Goal: Complete application form

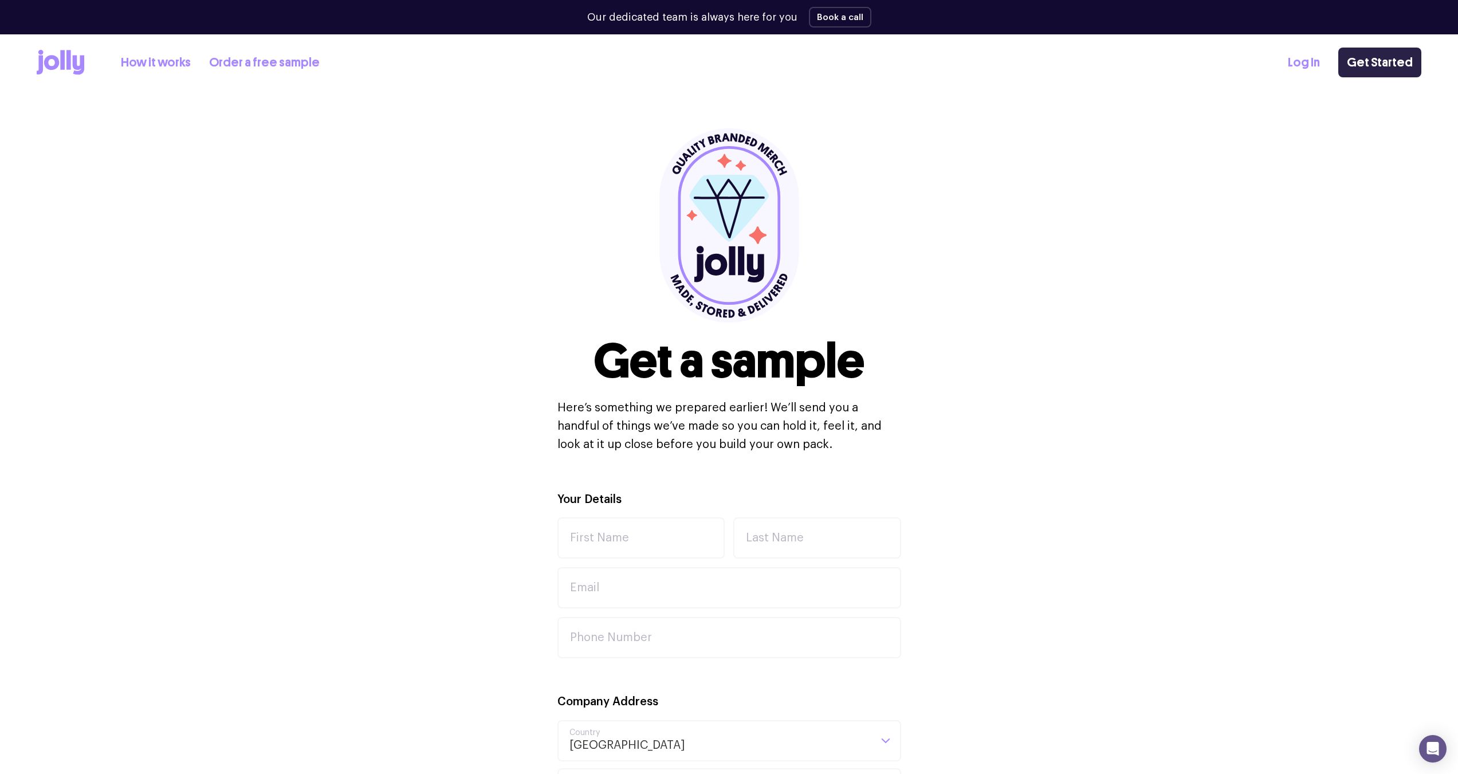
click at [1378, 58] on link "Get Started" at bounding box center [1379, 63] width 83 height 30
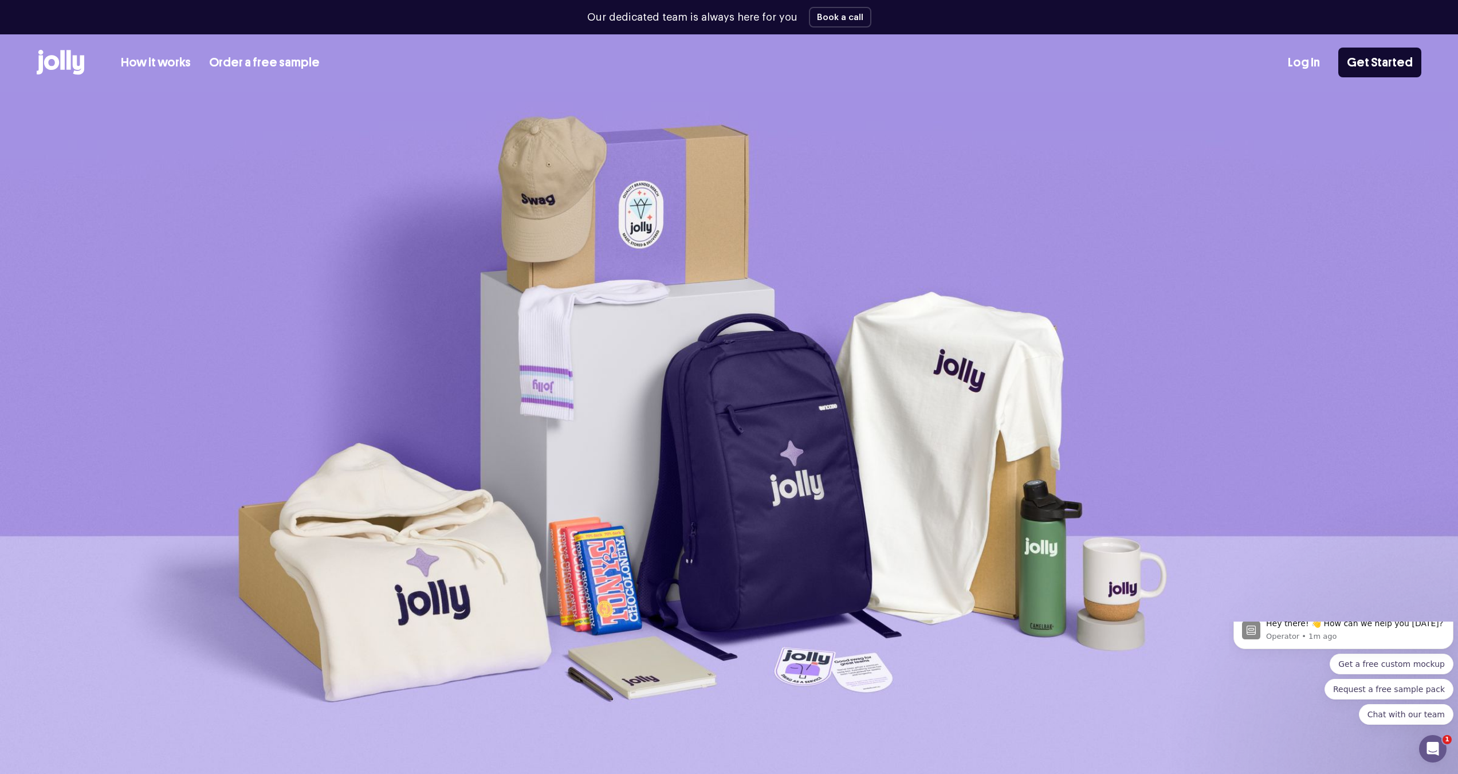
click at [180, 382] on img at bounding box center [729, 437] width 1458 height 690
click at [143, 59] on link "How it works" at bounding box center [156, 62] width 70 height 19
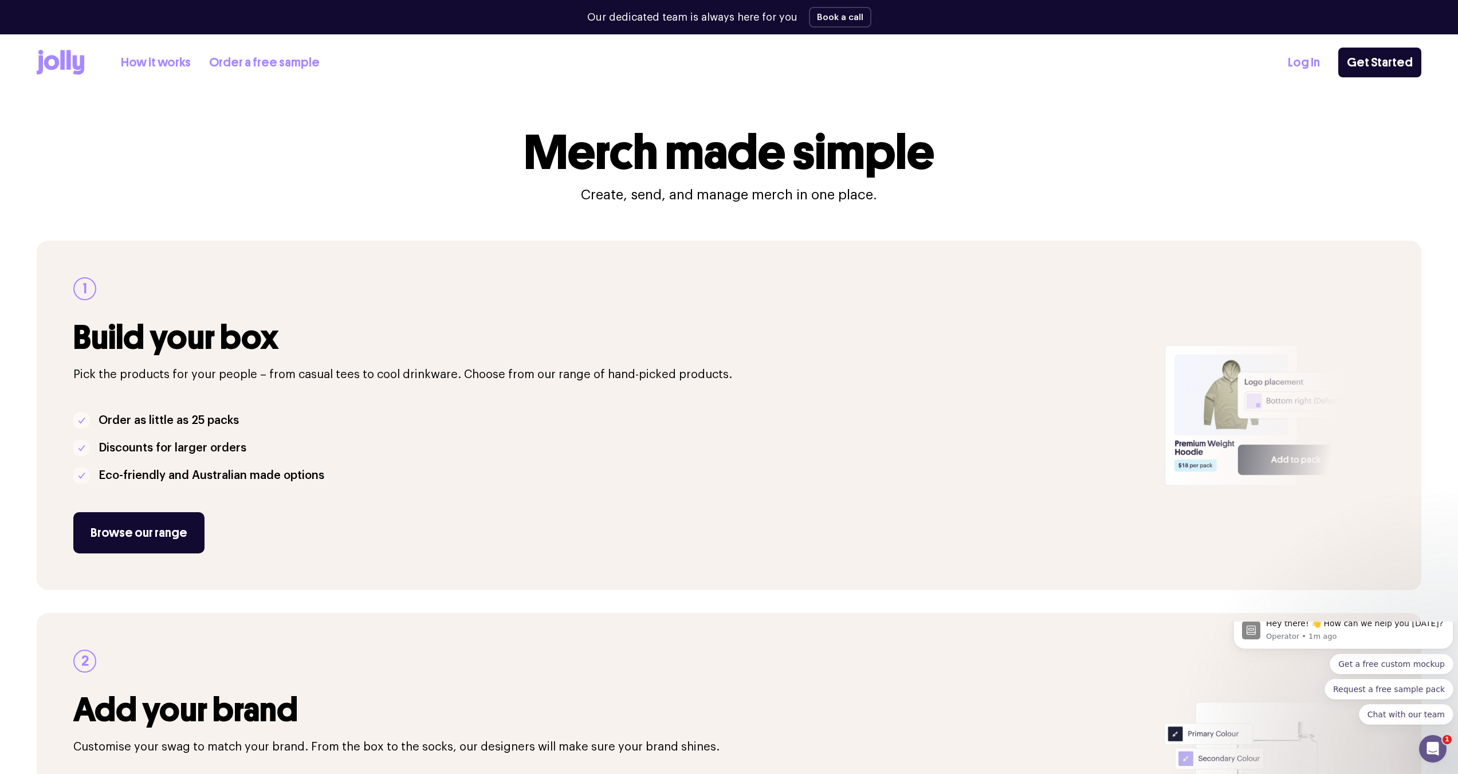
click at [1201, 443] on div at bounding box center [1248, 415] width 346 height 349
click at [655, 455] on li "Discounts for larger orders" at bounding box center [612, 448] width 1078 height 18
click at [152, 532] on link "Browse our range" at bounding box center [138, 532] width 131 height 41
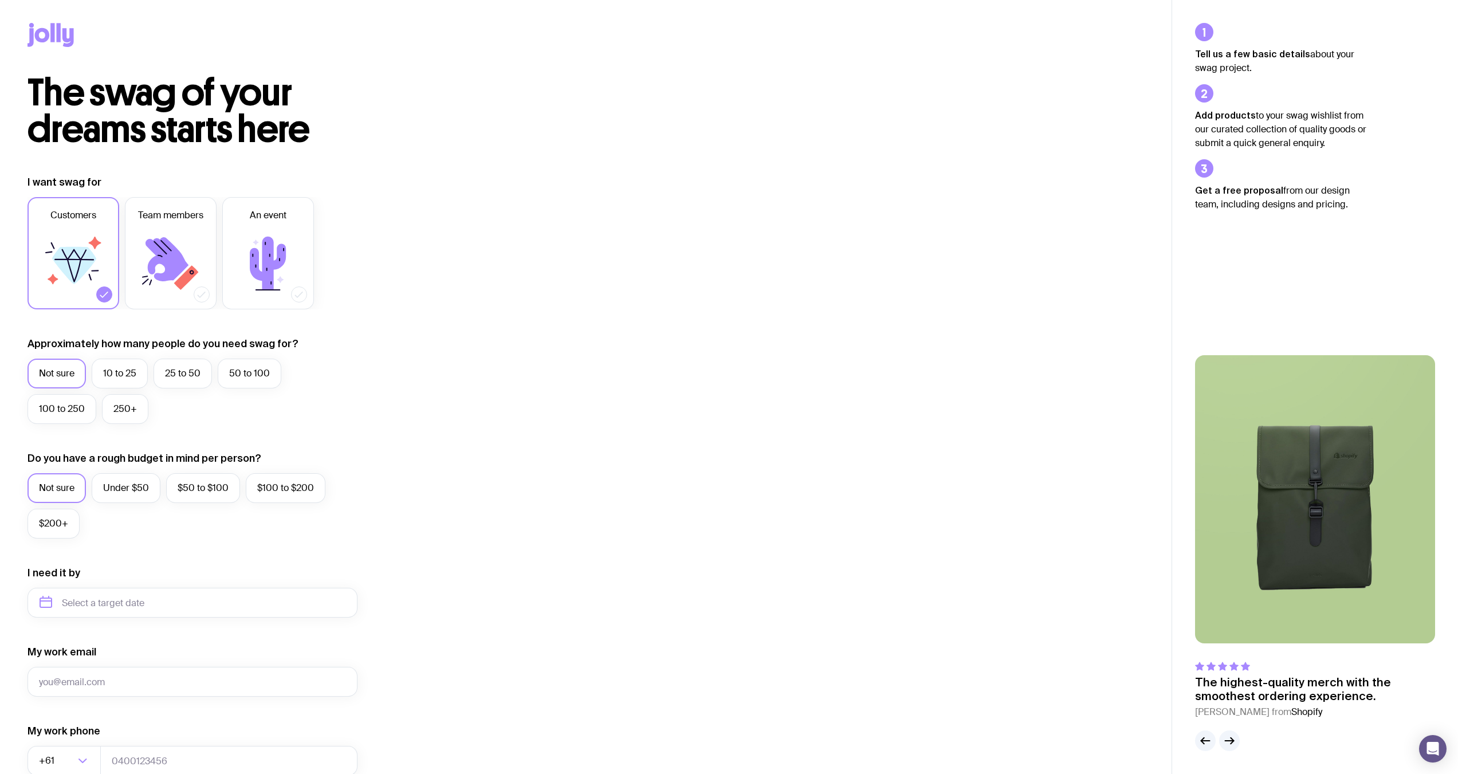
click at [80, 92] on span "The swag of your dreams starts here" at bounding box center [168, 111] width 282 height 82
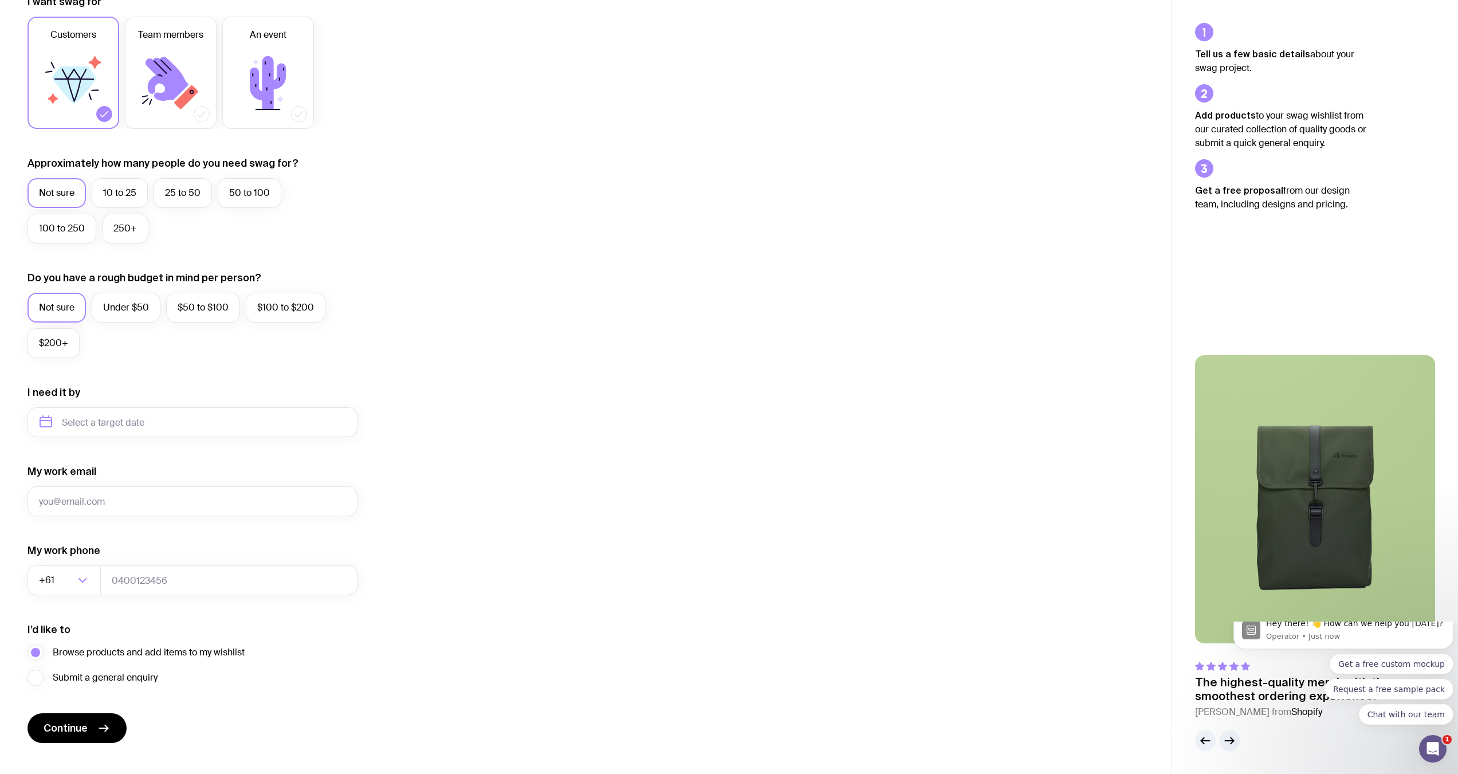
scroll to position [200, 0]
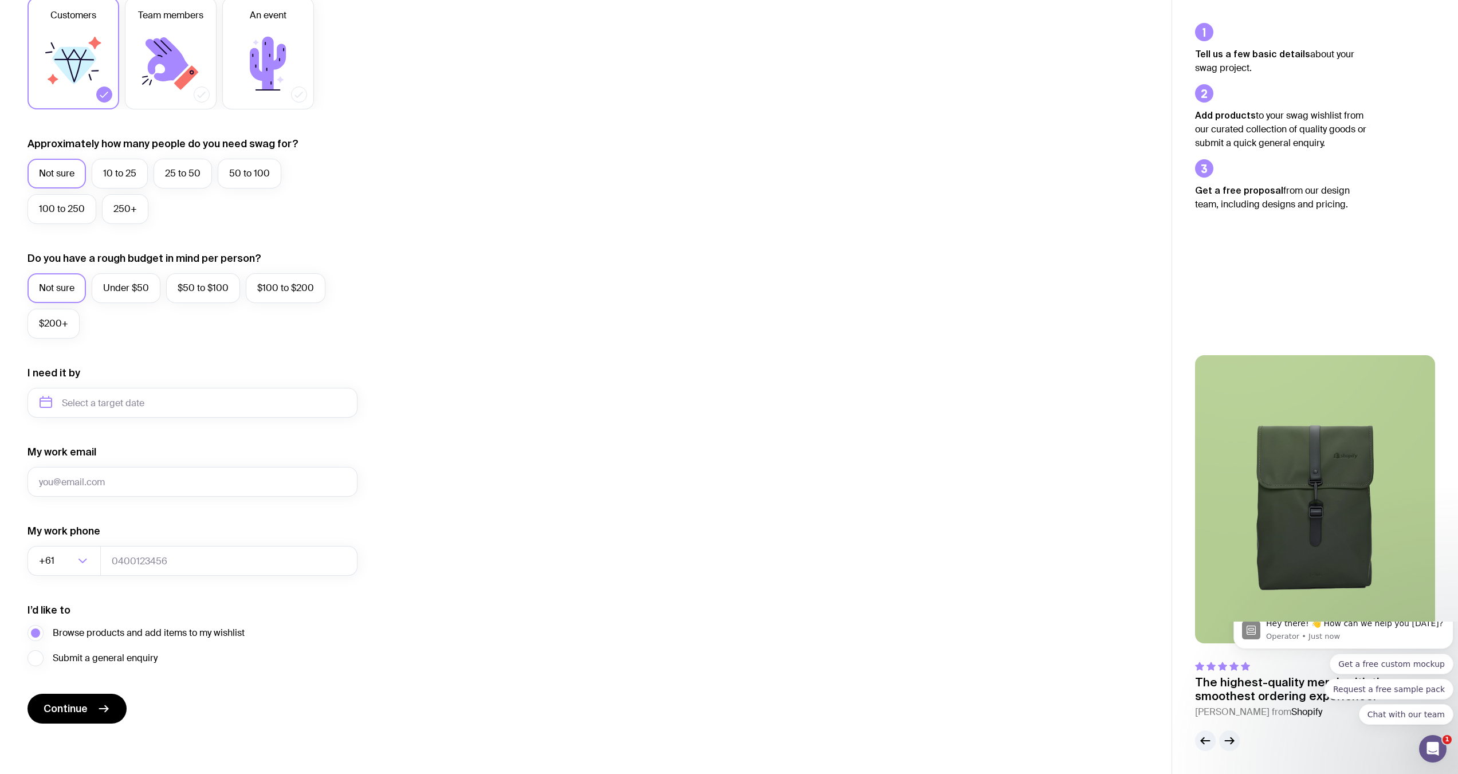
click at [1231, 741] on icon "button" at bounding box center [1229, 741] width 9 height 0
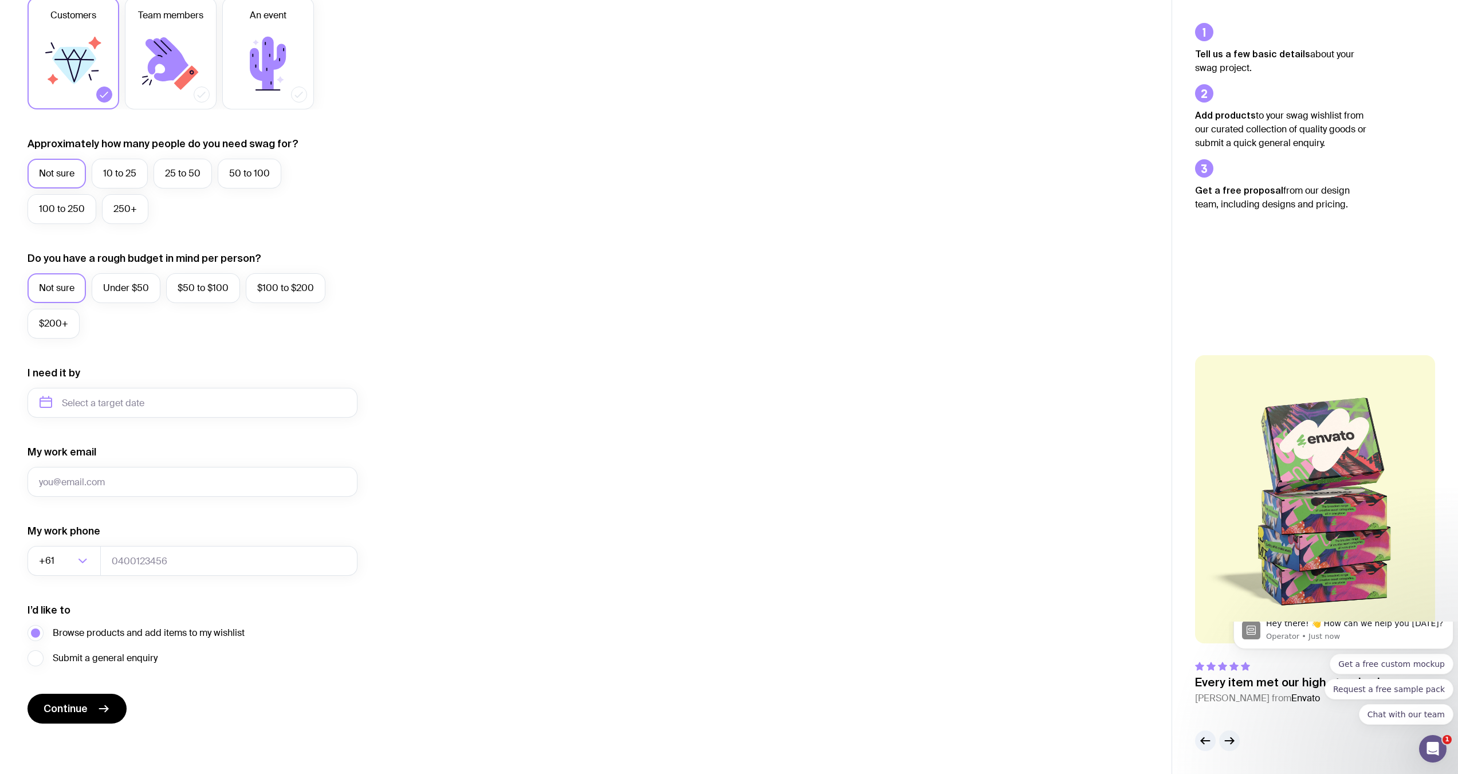
click at [1231, 741] on icon "button" at bounding box center [1229, 741] width 9 height 0
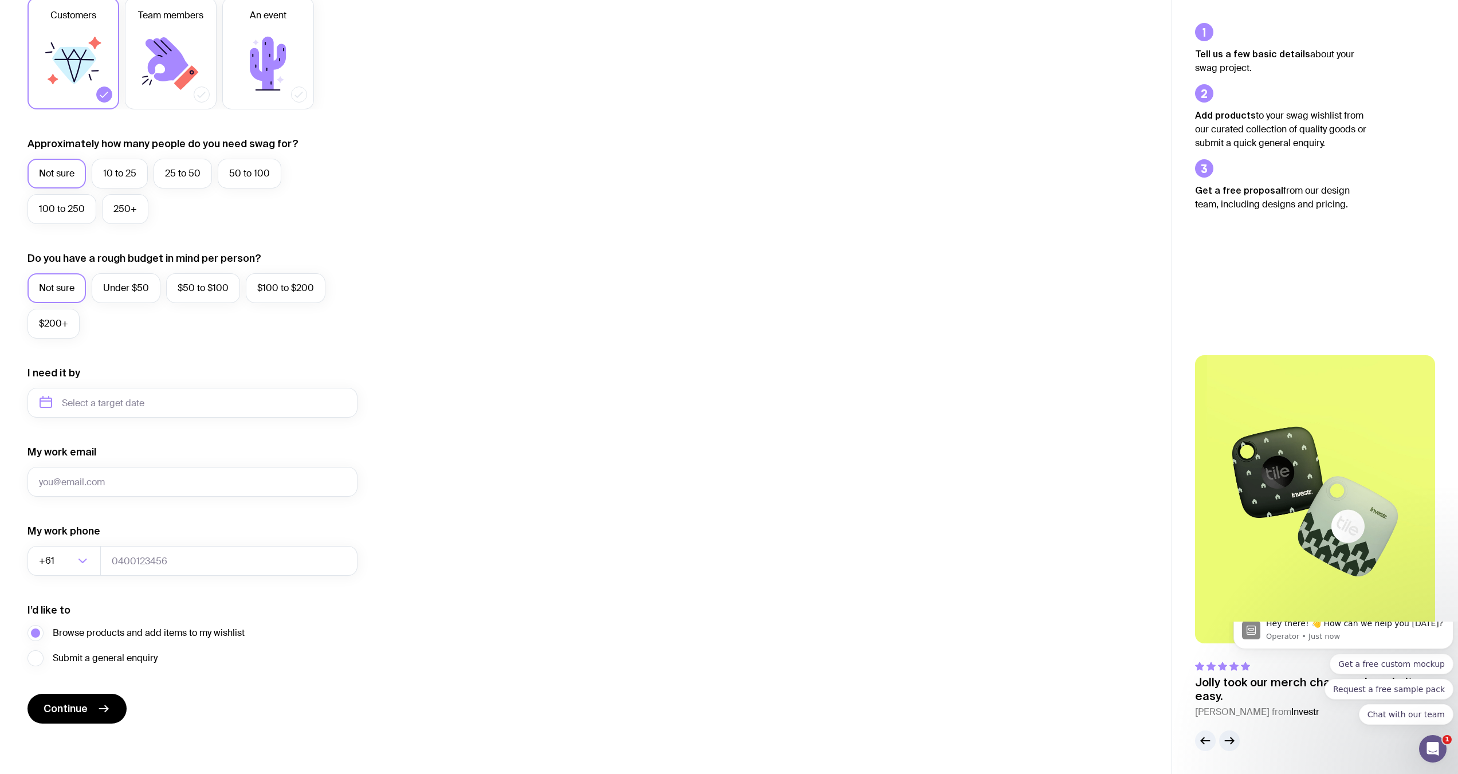
click at [654, 397] on div "I want swag for Customers Team members An event Approximately how many people d…" at bounding box center [585, 349] width 1117 height 748
click at [1232, 742] on icon "button" at bounding box center [1232, 741] width 3 height 6
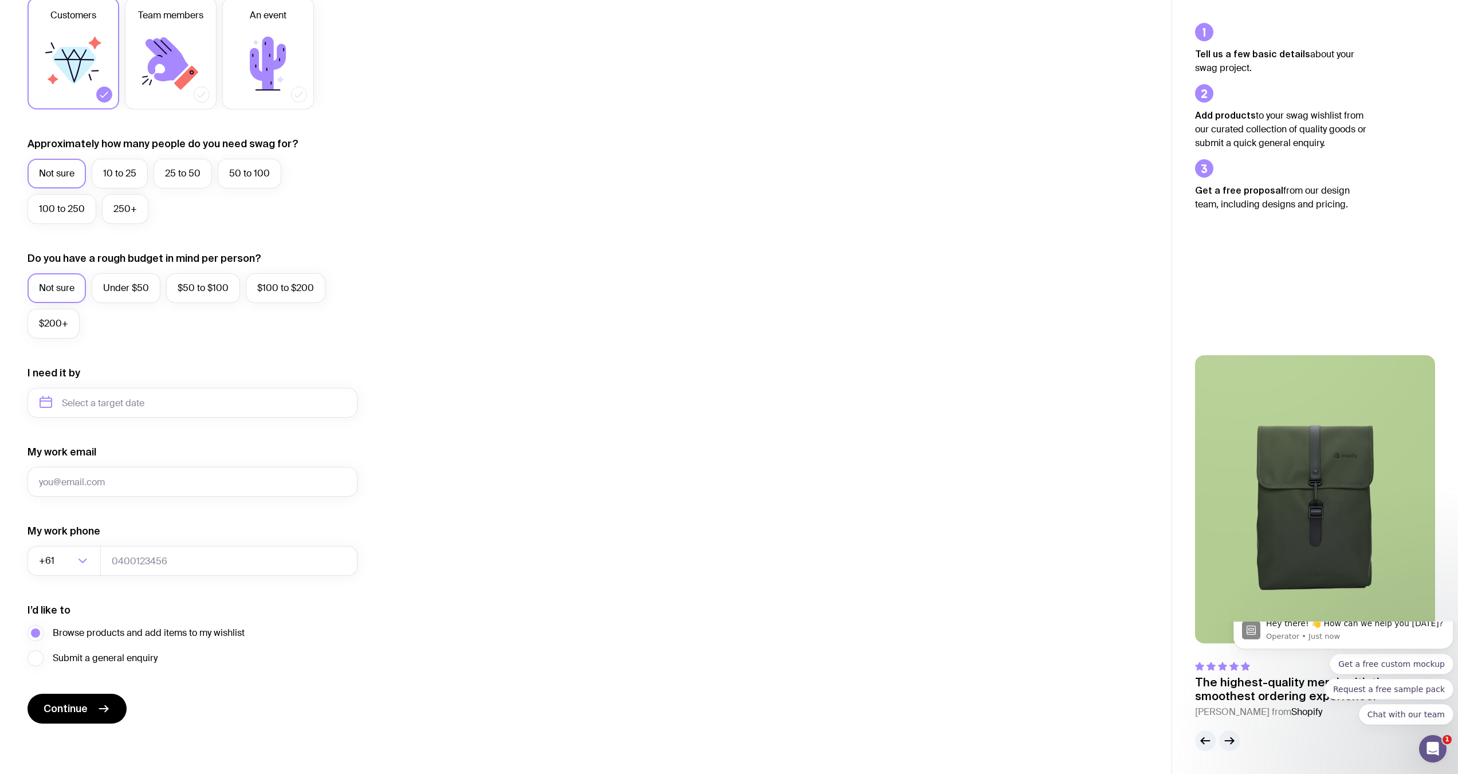
click at [1229, 741] on icon "button" at bounding box center [1229, 741] width 9 height 0
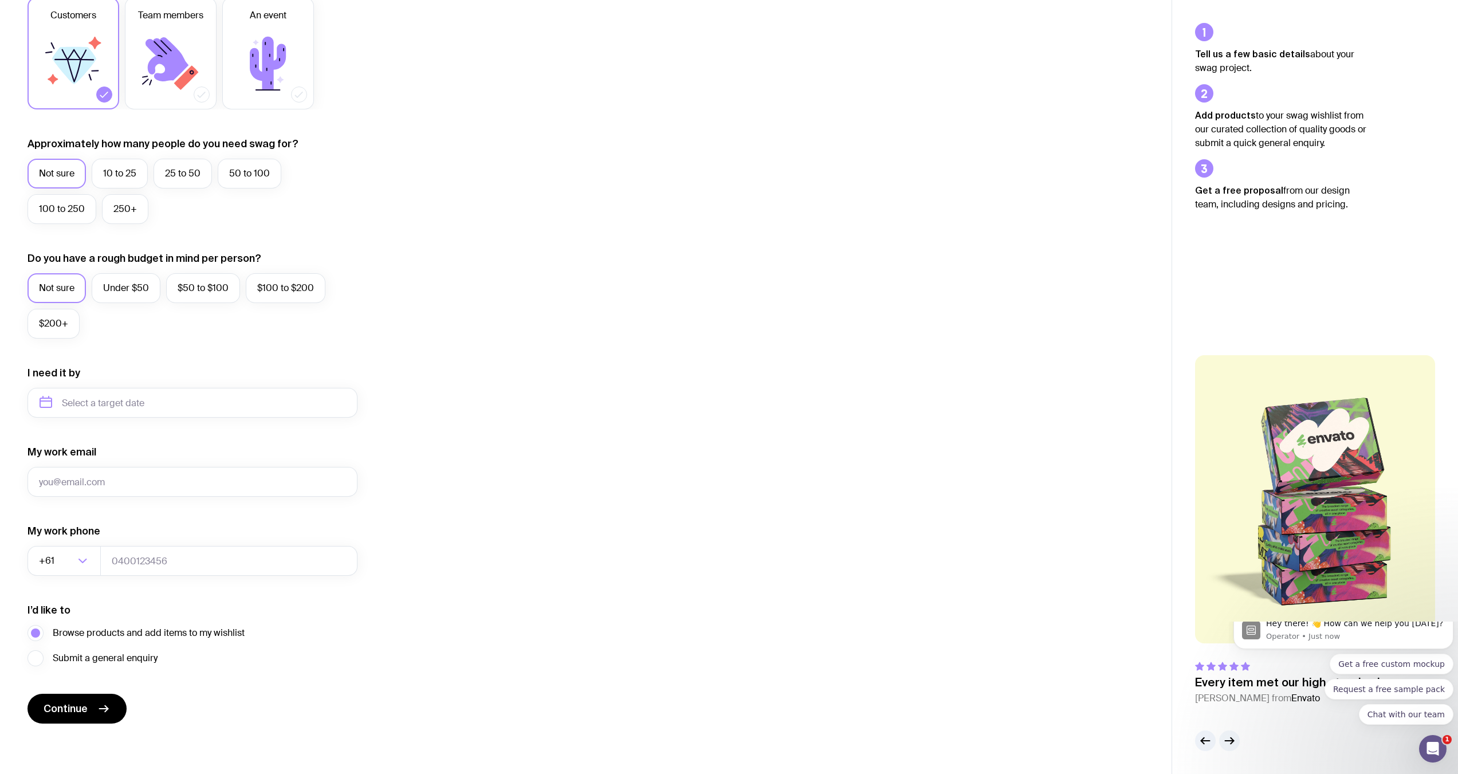
click at [1229, 741] on icon "button" at bounding box center [1229, 741] width 9 height 0
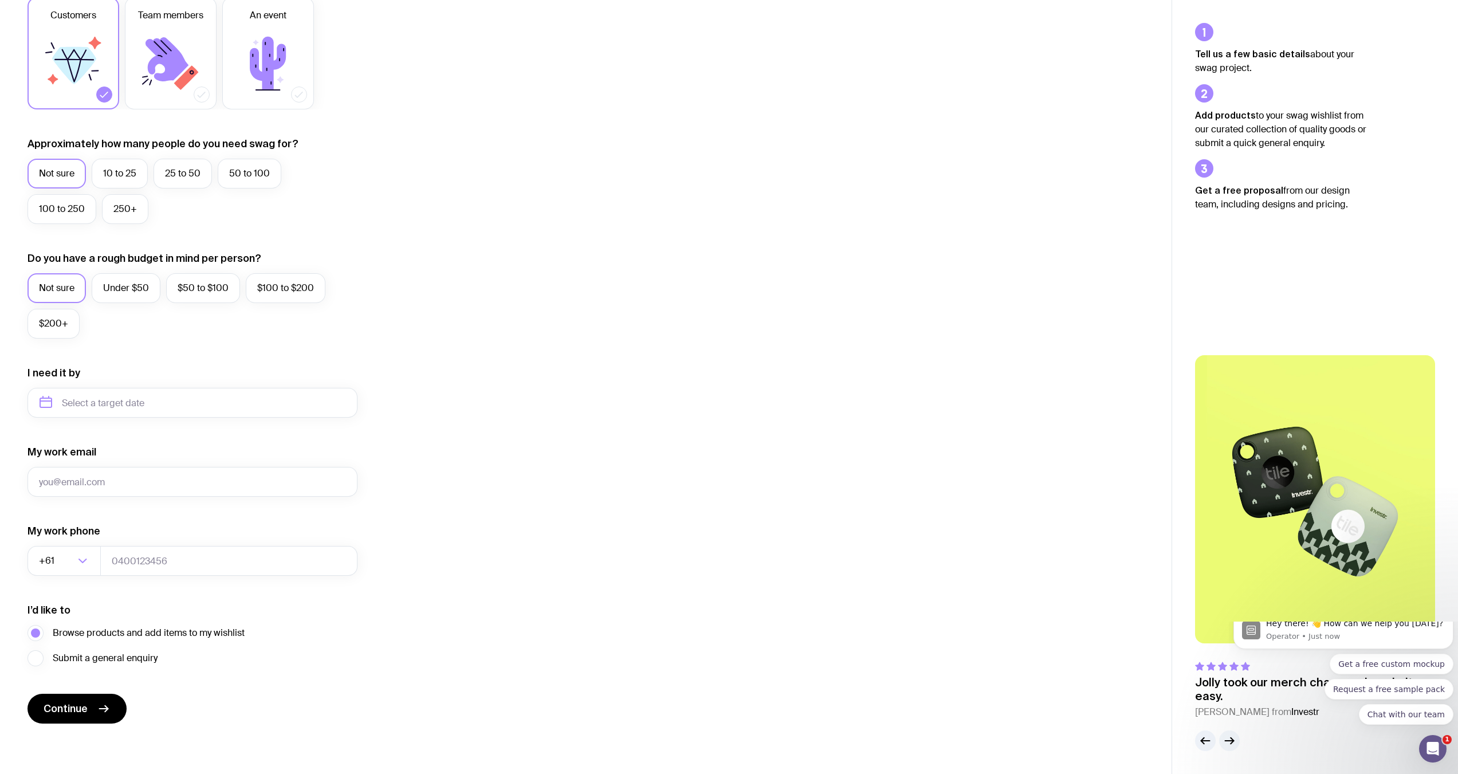
click at [1229, 741] on icon "button" at bounding box center [1229, 741] width 9 height 0
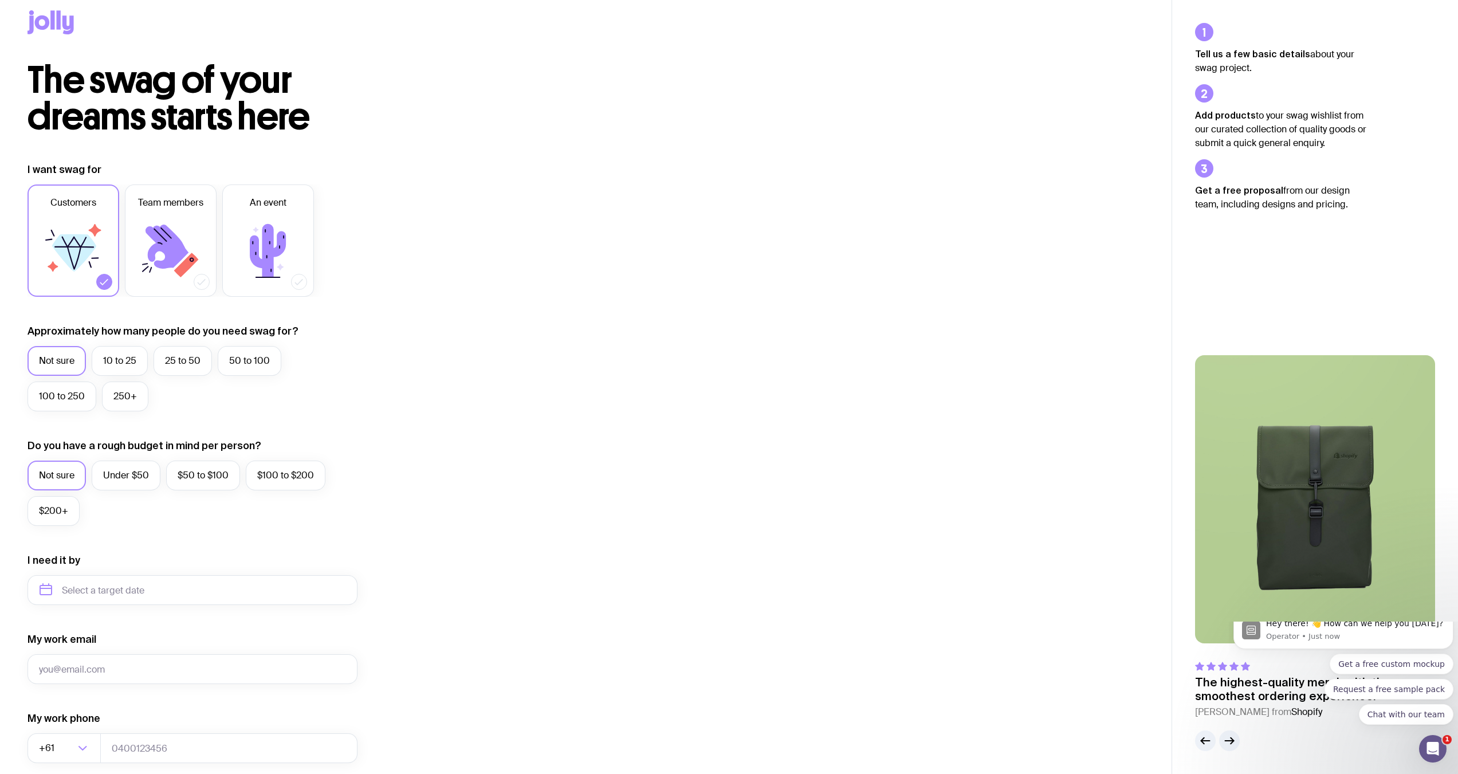
scroll to position [0, 0]
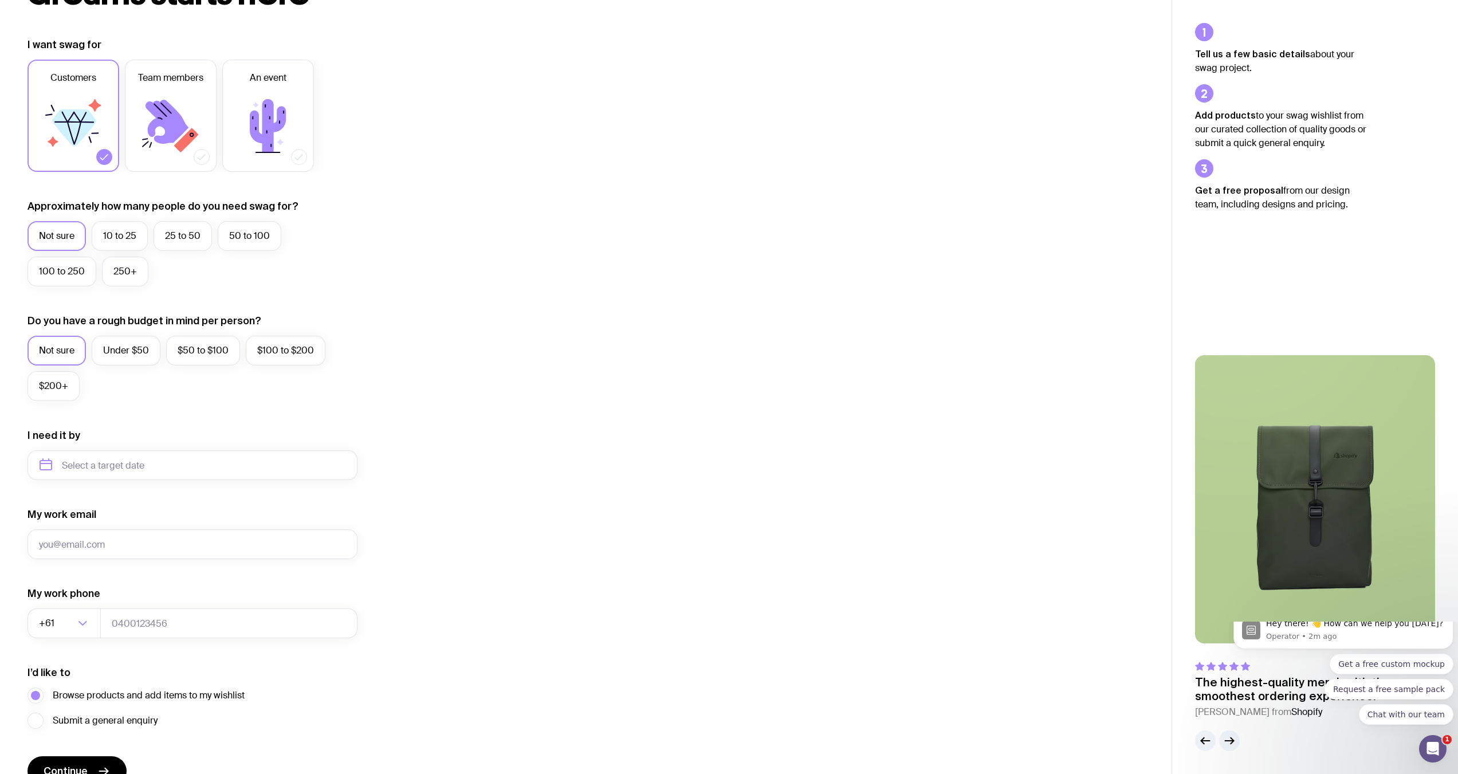
scroll to position [200, 0]
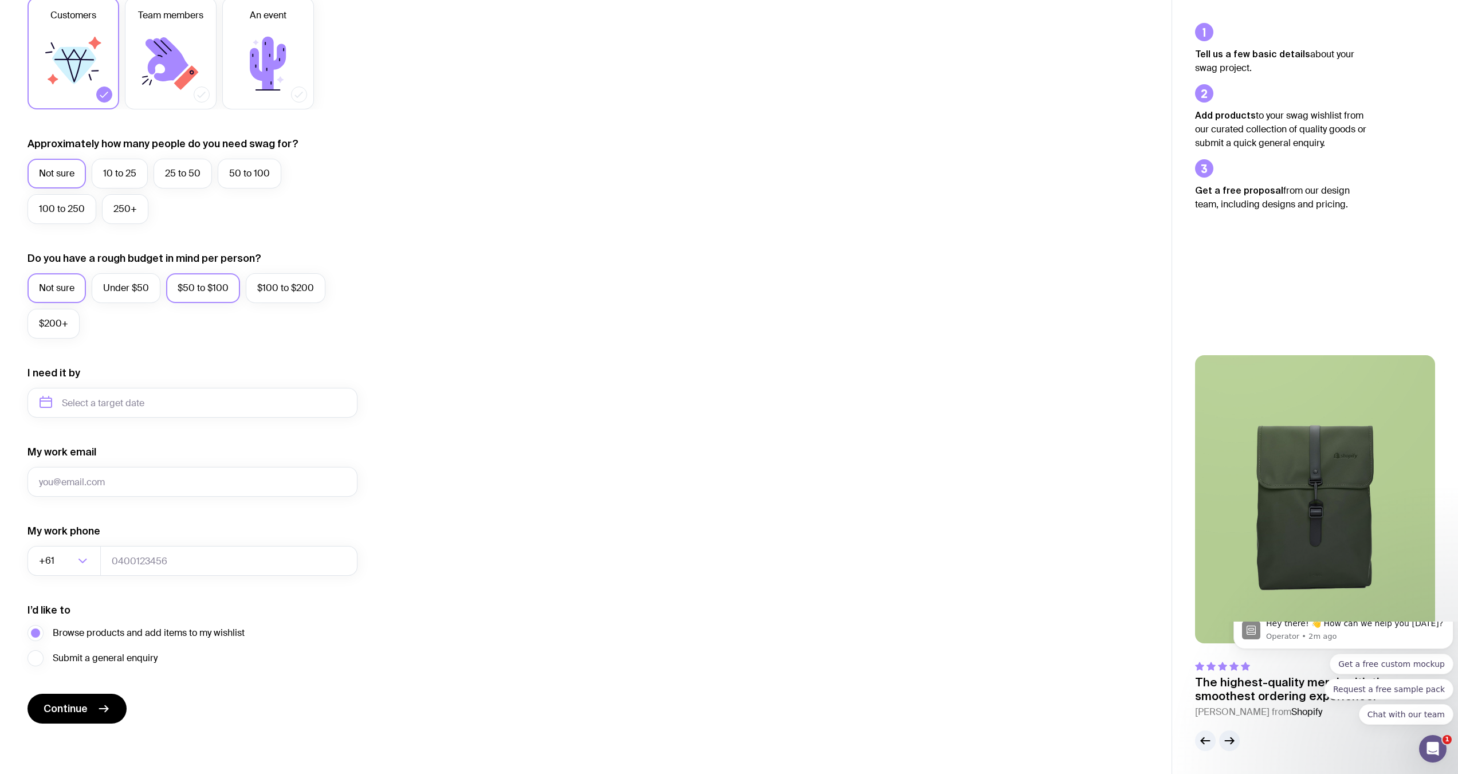
click at [196, 287] on label "$50 to $100" at bounding box center [203, 288] width 74 height 30
click at [0, 0] on input "$50 to $100" at bounding box center [0, 0] width 0 height 0
click at [112, 404] on input "text" at bounding box center [192, 403] width 330 height 30
click at [154, 439] on icon "button" at bounding box center [156, 442] width 14 height 14
click at [57, 467] on button "Jan" at bounding box center [54, 468] width 42 height 23
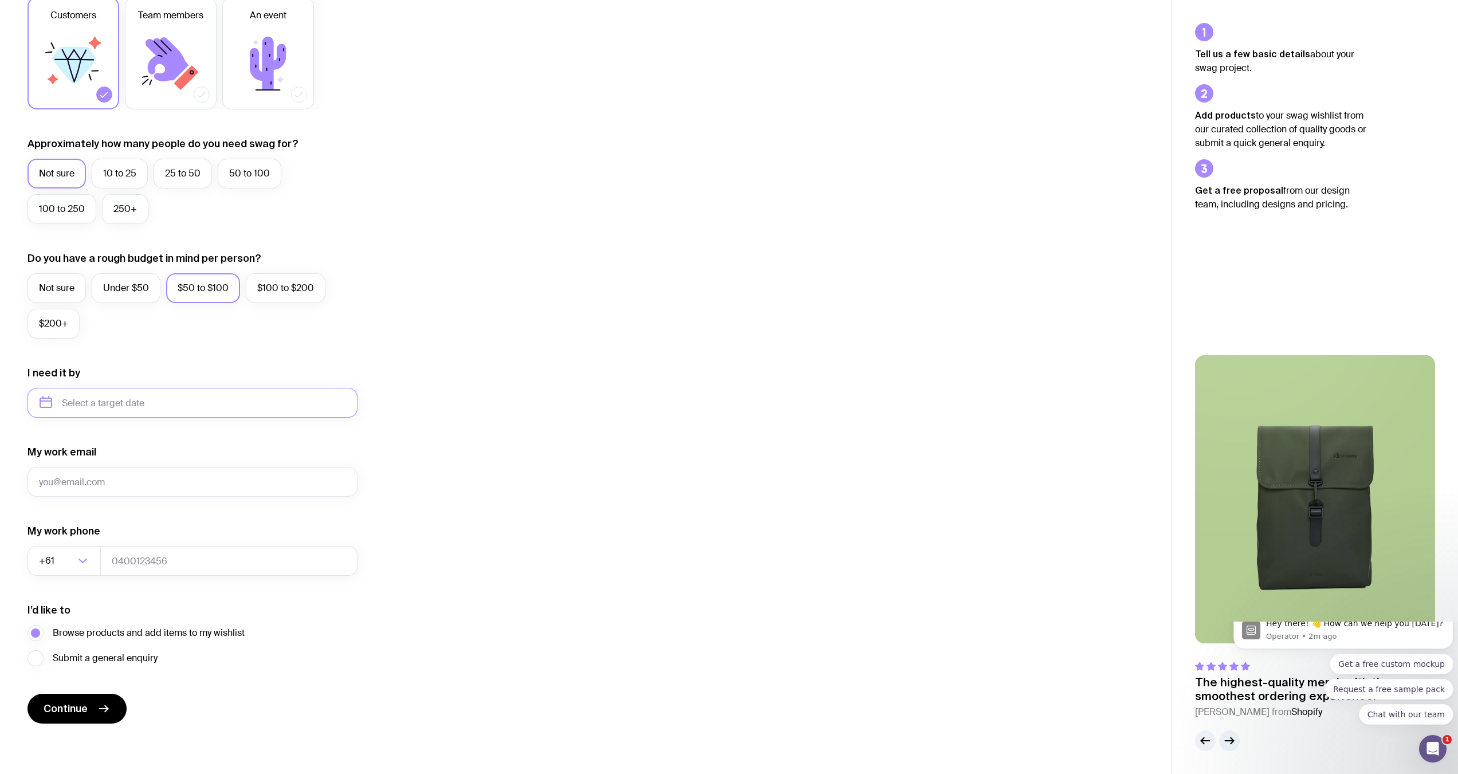
type input "January 2026"
click at [113, 480] on input "My work email" at bounding box center [192, 482] width 330 height 30
type input "info@thewickedweb.com.au"
type input "0481543772"
click at [97, 705] on icon "submit" at bounding box center [104, 709] width 14 height 14
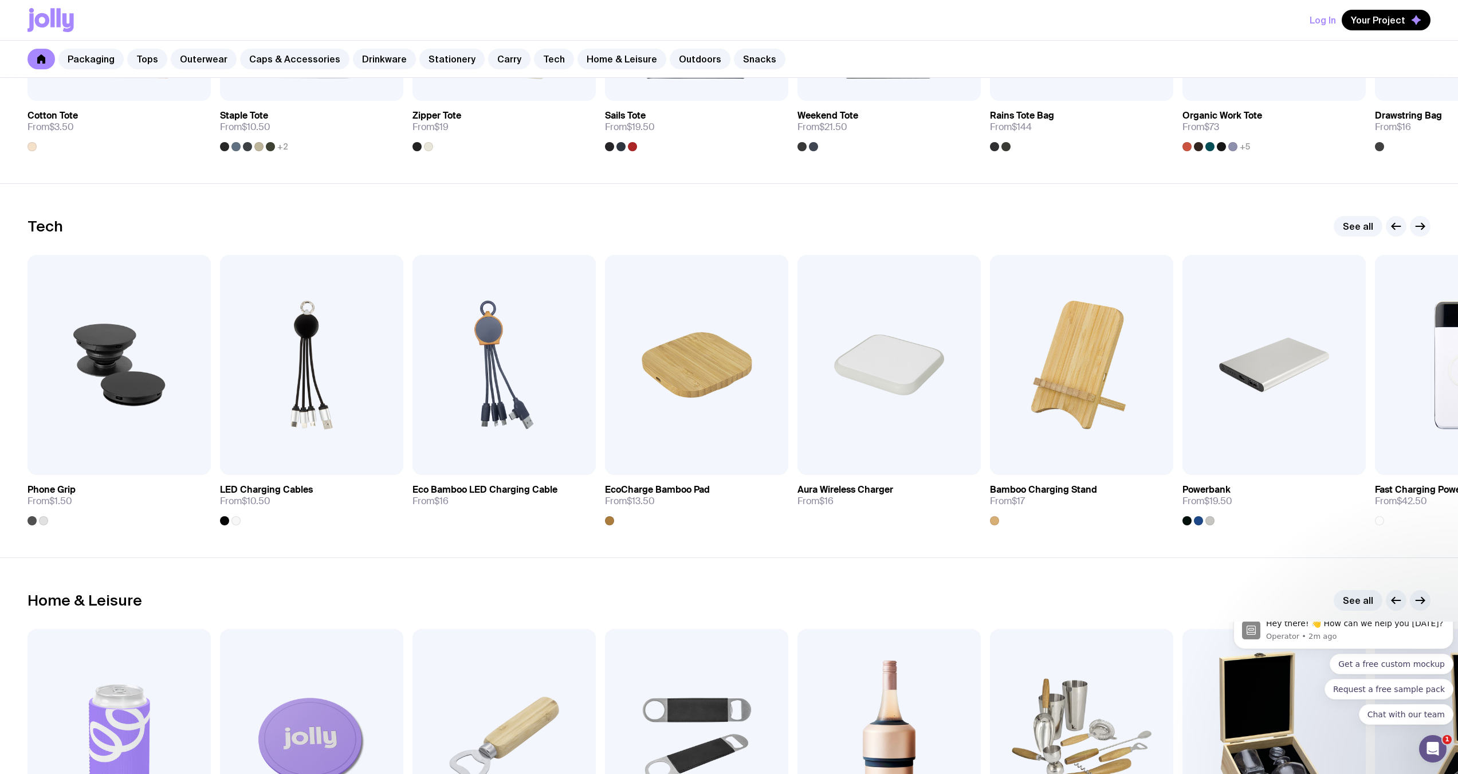
scroll to position [2670, 0]
click at [400, 586] on section "Home & Leisure See all Add to wishlist View Custom Stubby Holder From $3.50 Add…" at bounding box center [729, 744] width 1458 height 374
click at [402, 581] on section "Home & Leisure See all Add to wishlist View Custom Stubby Holder From $3.50 Add…" at bounding box center [729, 744] width 1458 height 374
click at [403, 575] on section "Home & Leisure See all Add to wishlist View Custom Stubby Holder From $3.50 Add…" at bounding box center [729, 744] width 1458 height 374
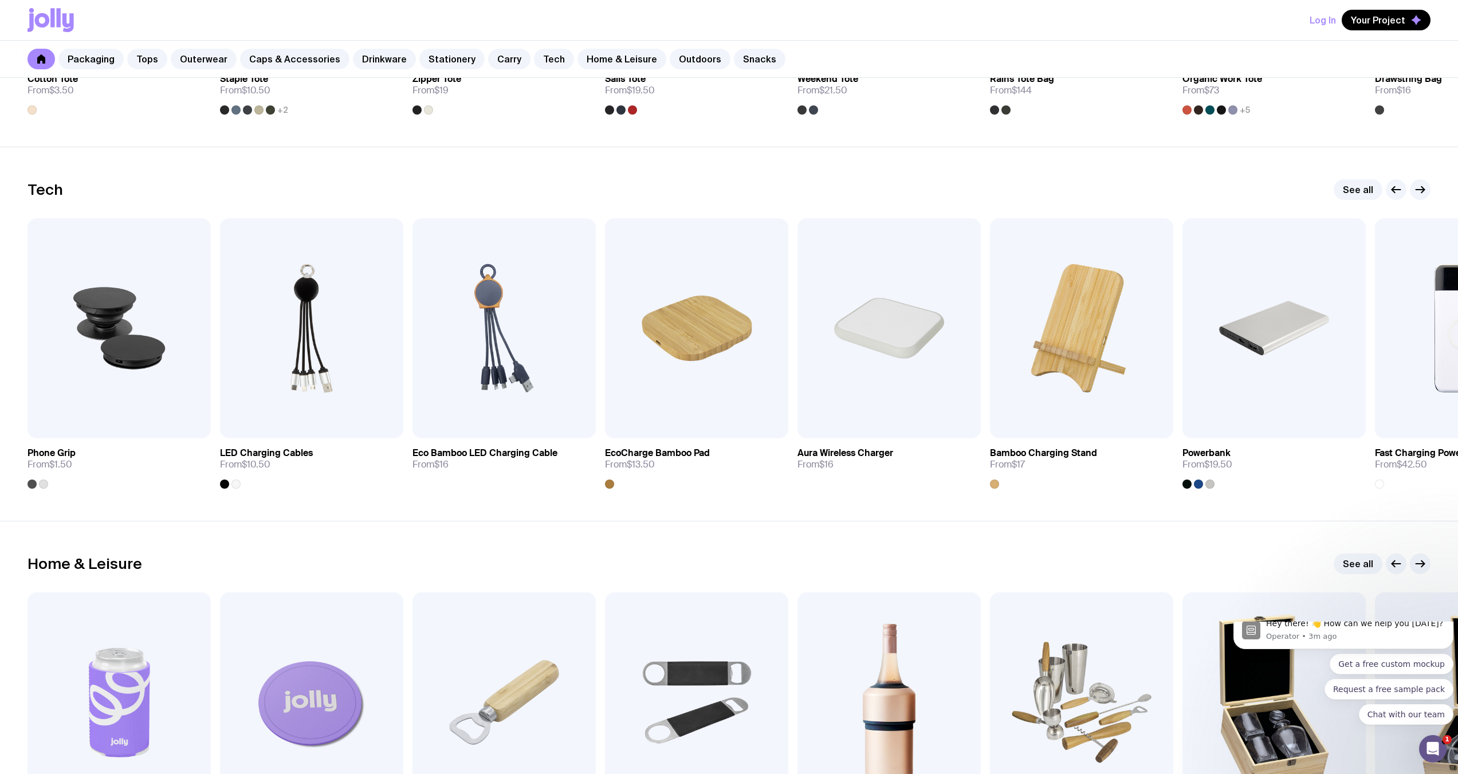
scroll to position [2727, 0]
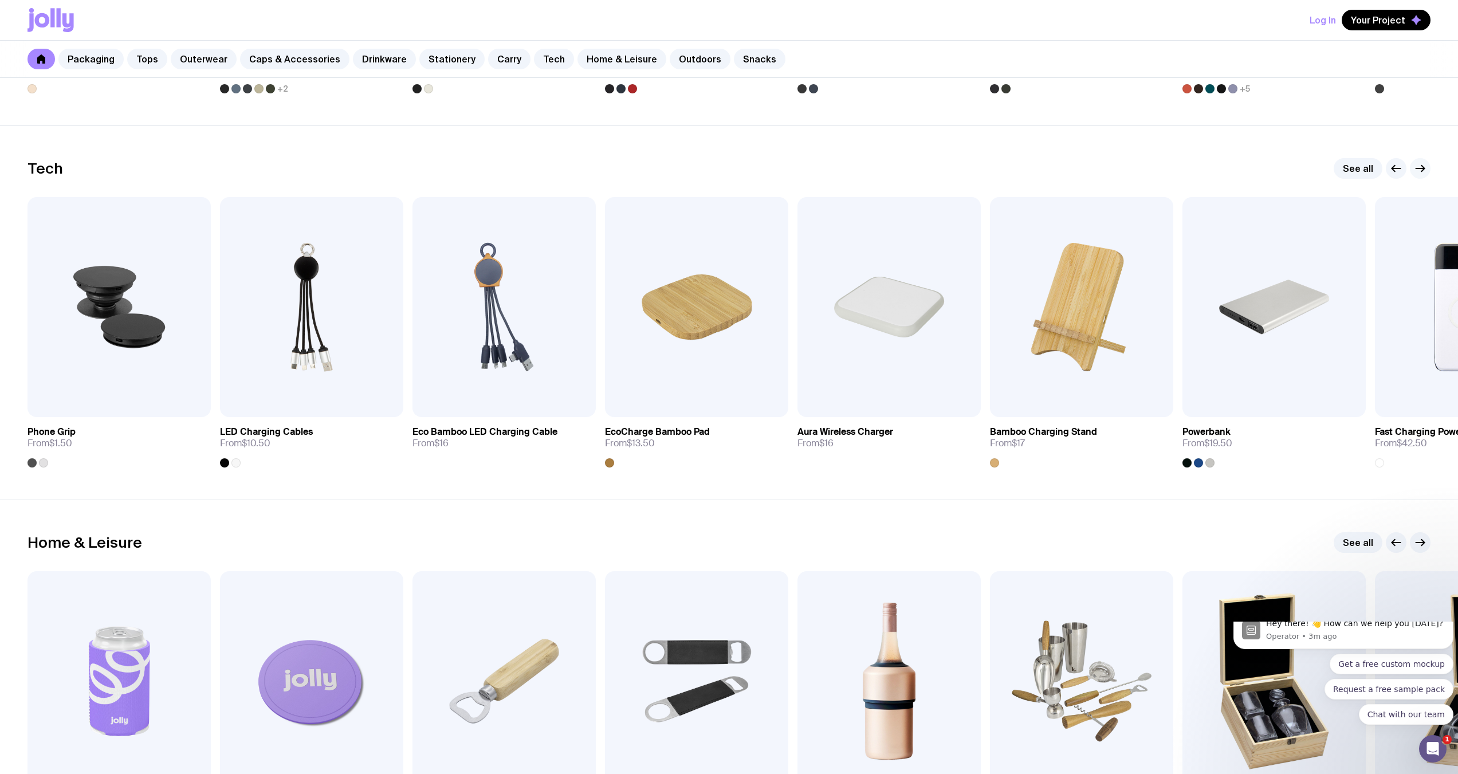
click at [1421, 167] on icon "button" at bounding box center [1420, 169] width 14 height 14
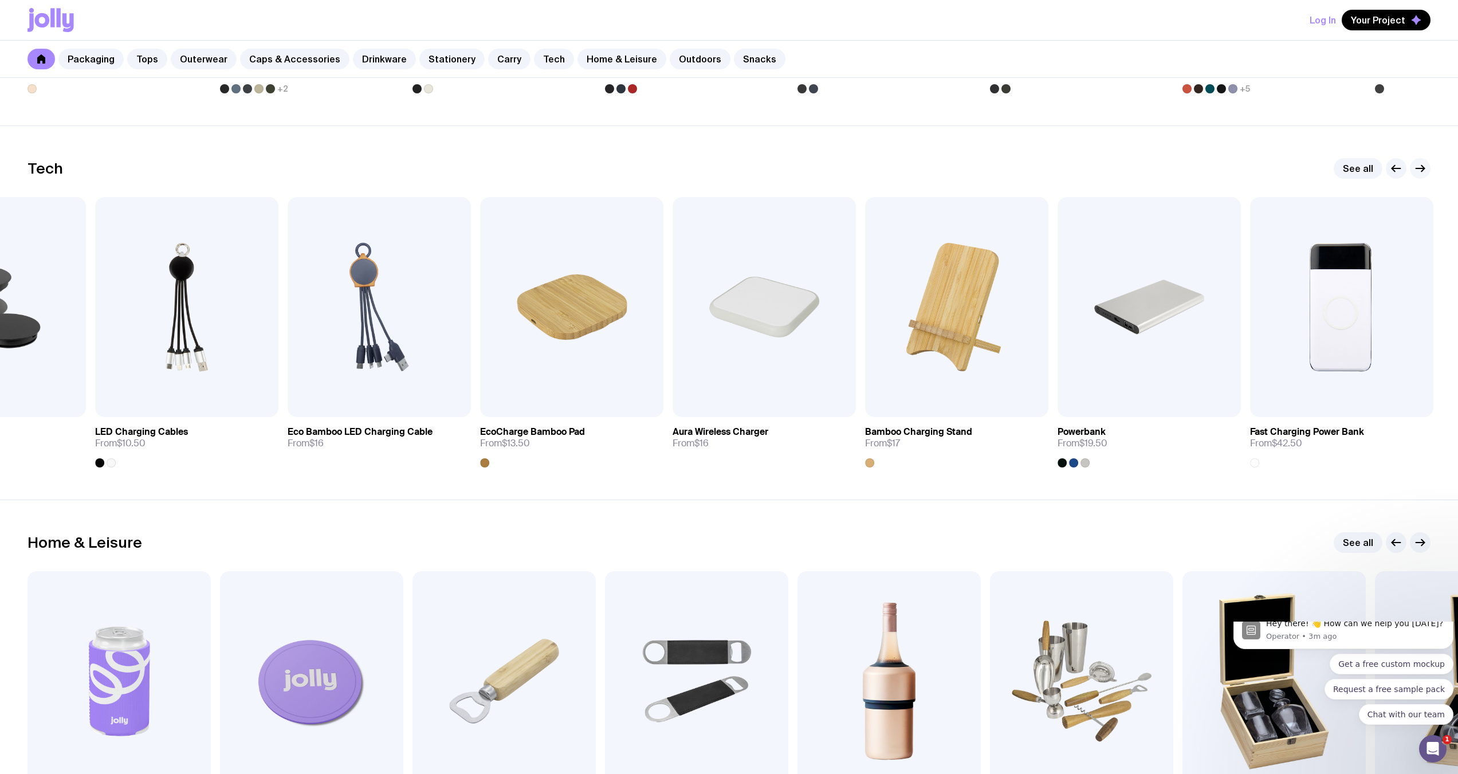
click at [1421, 167] on icon "button" at bounding box center [1420, 169] width 14 height 14
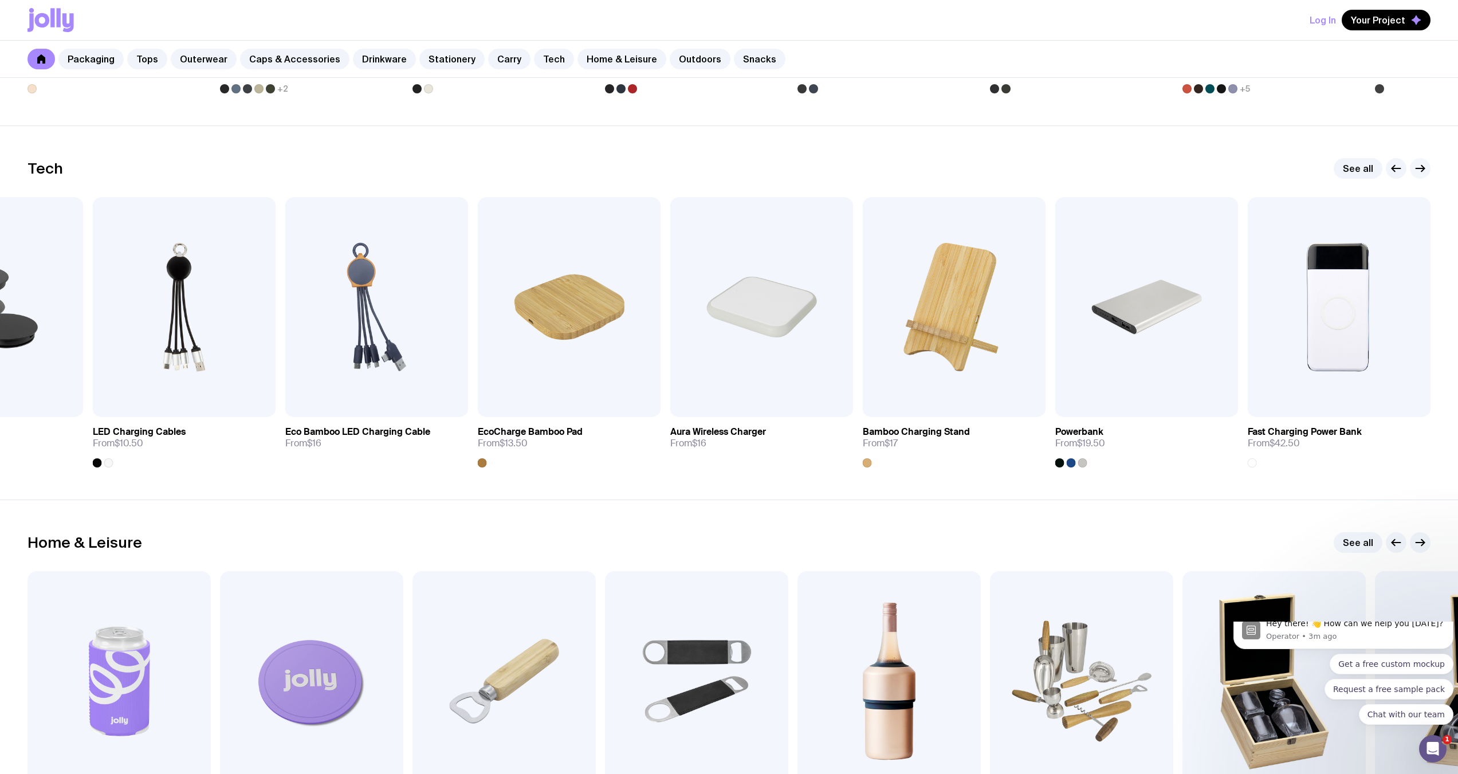
click at [1421, 167] on icon "button" at bounding box center [1420, 169] width 14 height 14
click at [1229, 521] on section "Home & Leisure See all Add to wishlist View Custom Stubby Holder From $3.50 Add…" at bounding box center [729, 687] width 1458 height 374
click at [1419, 543] on icon "button" at bounding box center [1420, 543] width 14 height 14
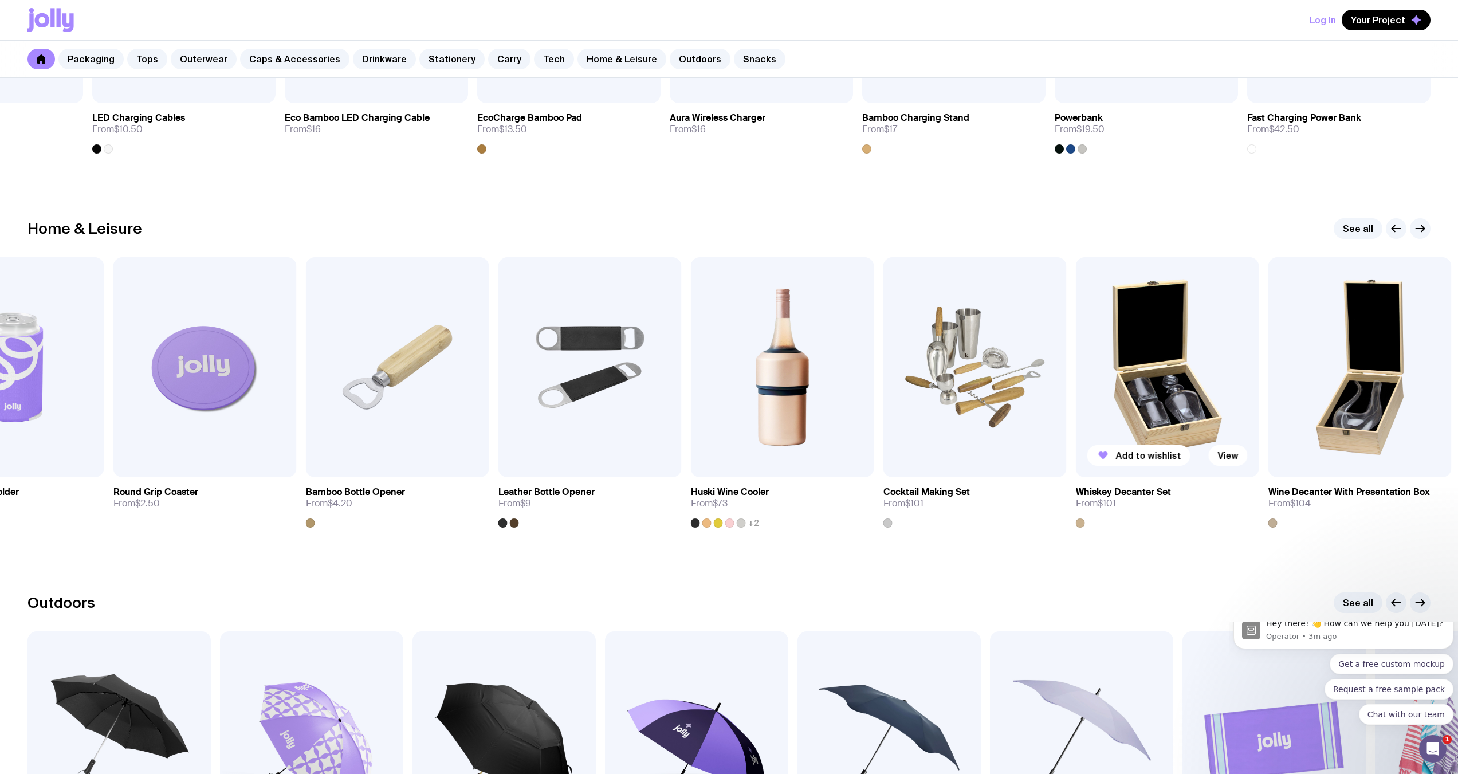
scroll to position [3071, 0]
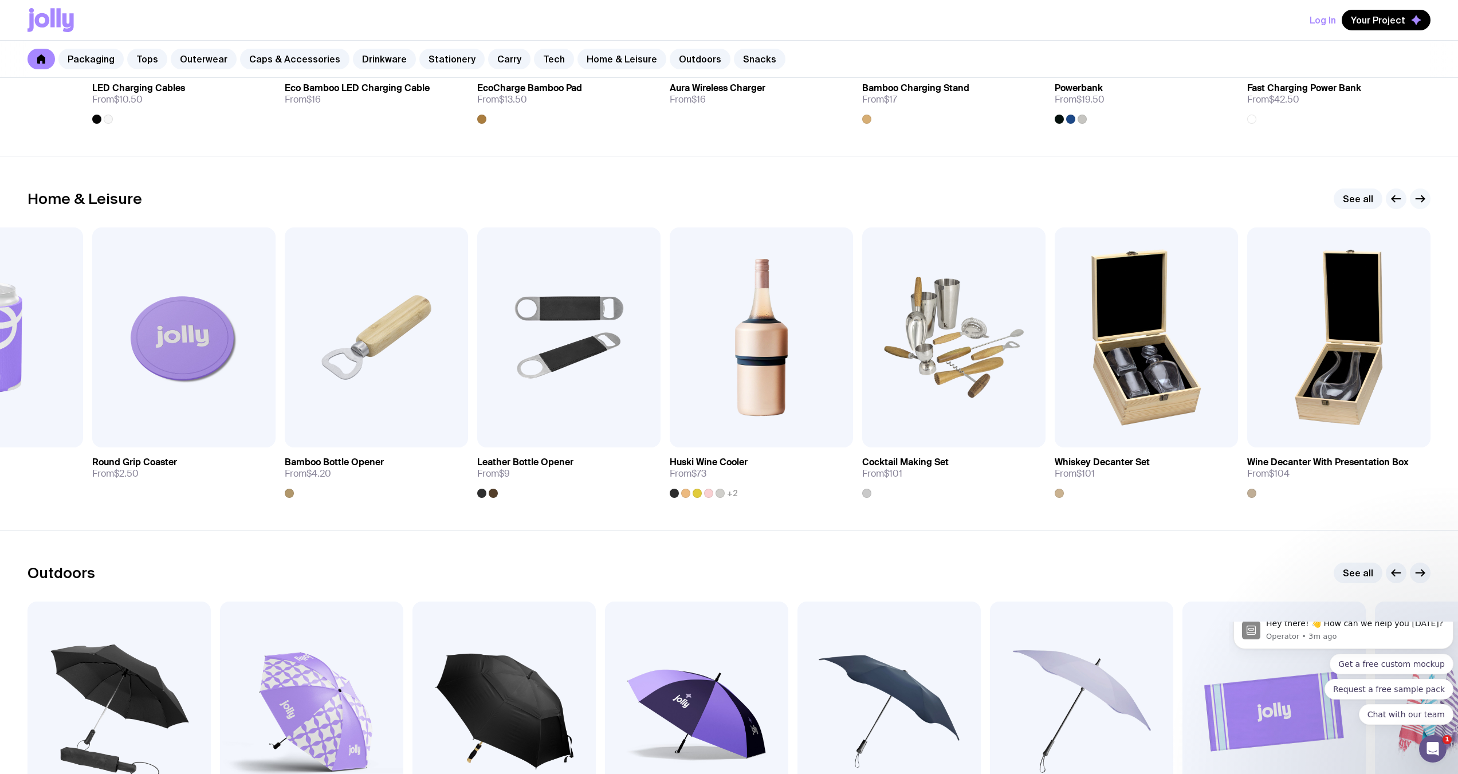
click at [1428, 199] on button "button" at bounding box center [1420, 198] width 21 height 21
click at [1420, 199] on icon "button" at bounding box center [1420, 199] width 14 height 14
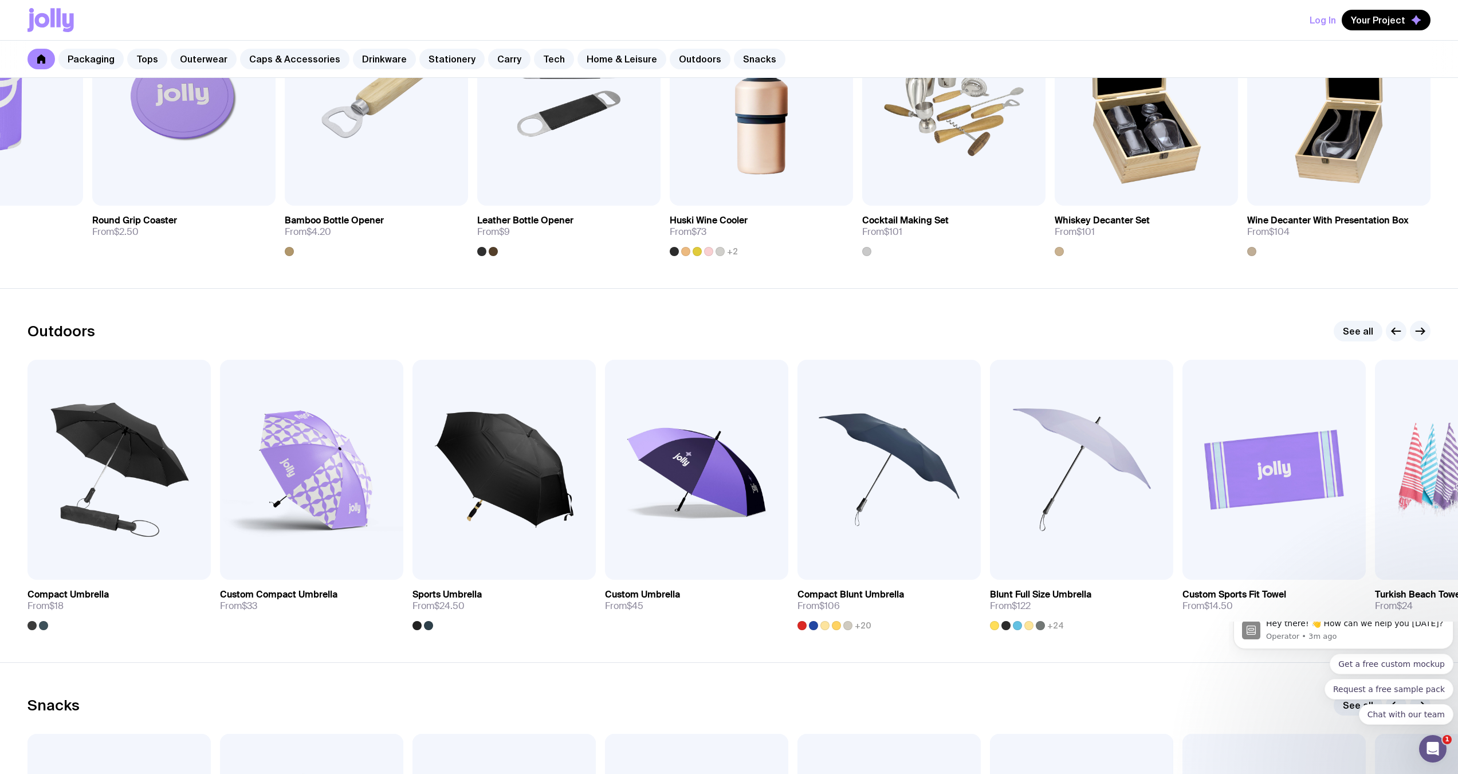
scroll to position [3357, 0]
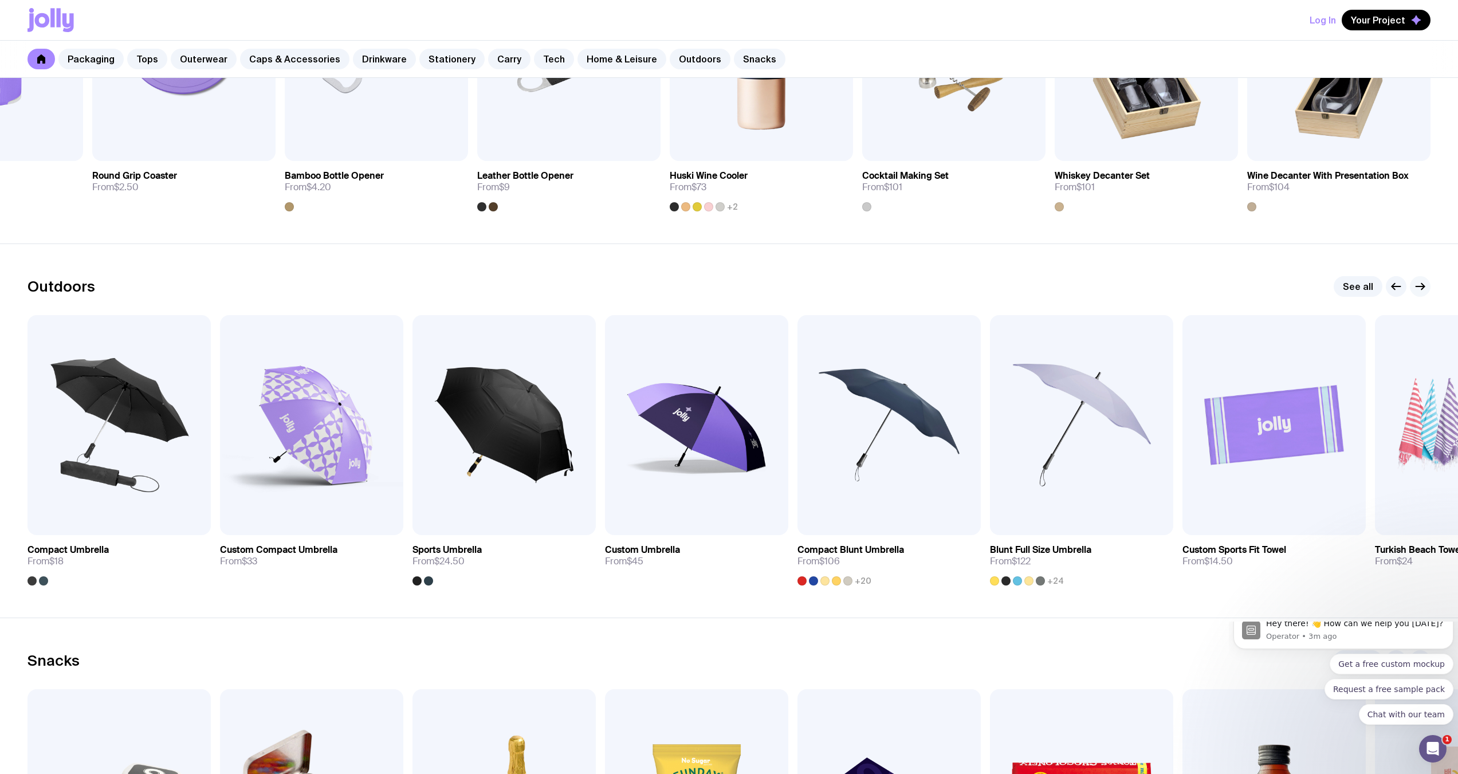
click at [1420, 284] on icon "button" at bounding box center [1420, 287] width 14 height 14
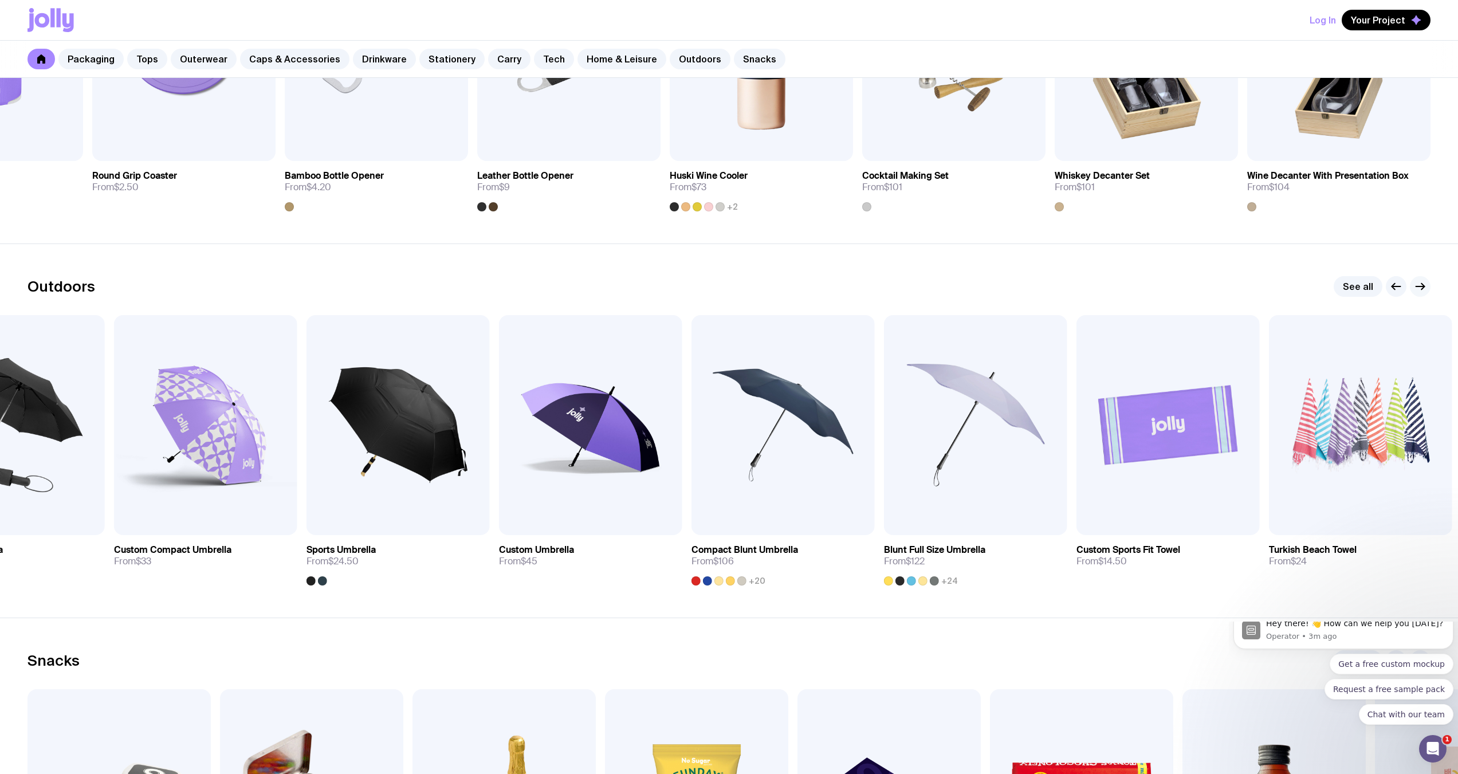
click at [1420, 284] on icon "button" at bounding box center [1420, 287] width 14 height 14
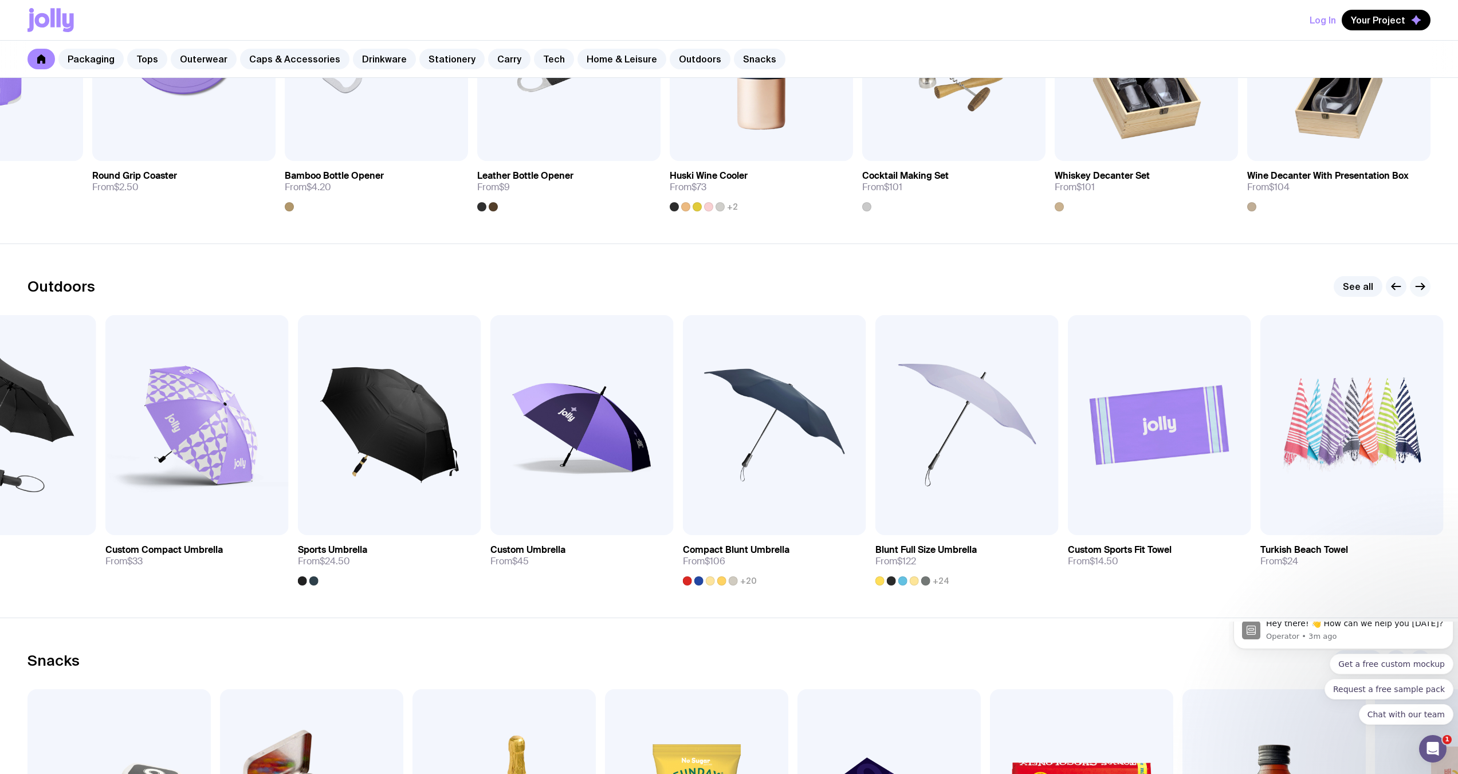
click at [1420, 284] on icon "button" at bounding box center [1420, 287] width 14 height 14
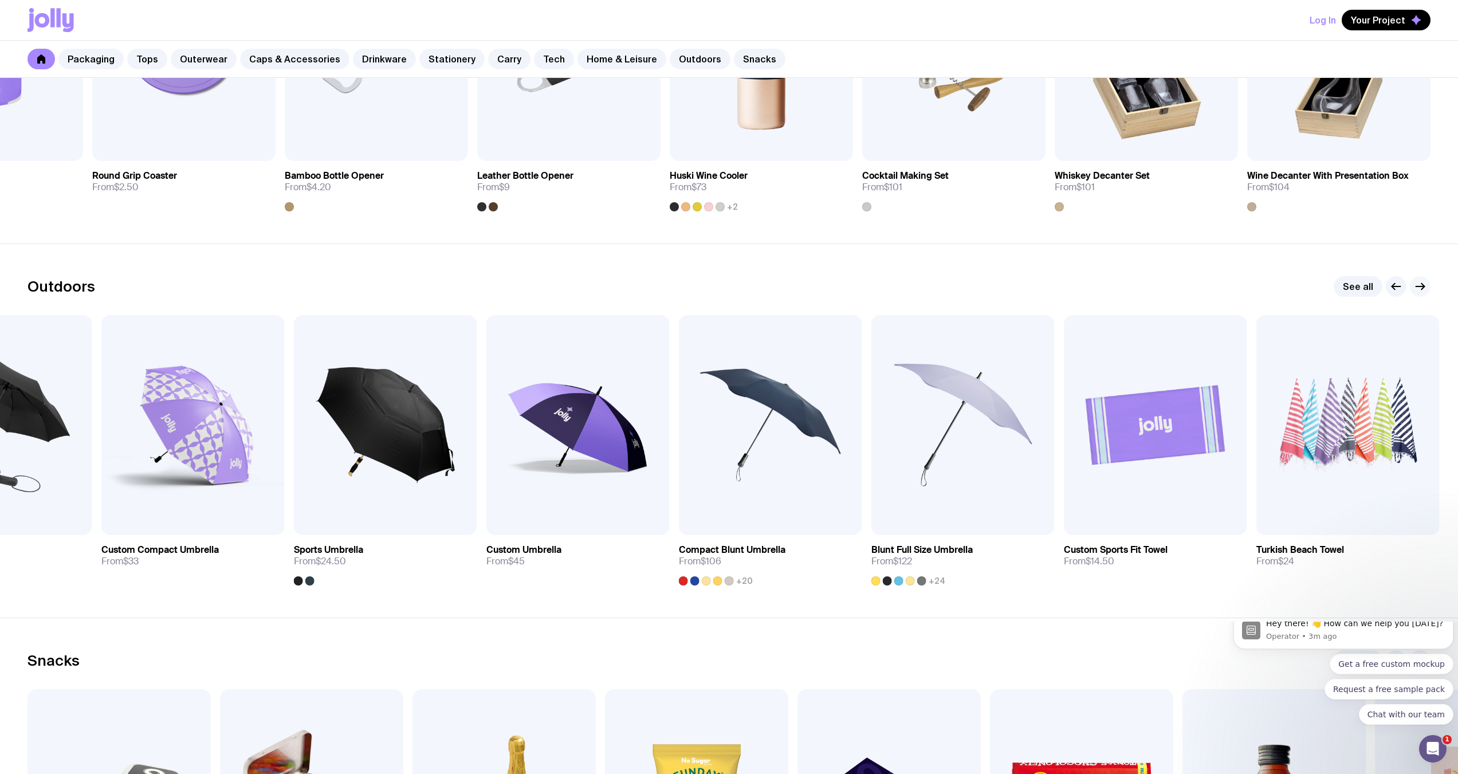
click at [1420, 284] on icon "button" at bounding box center [1420, 287] width 14 height 14
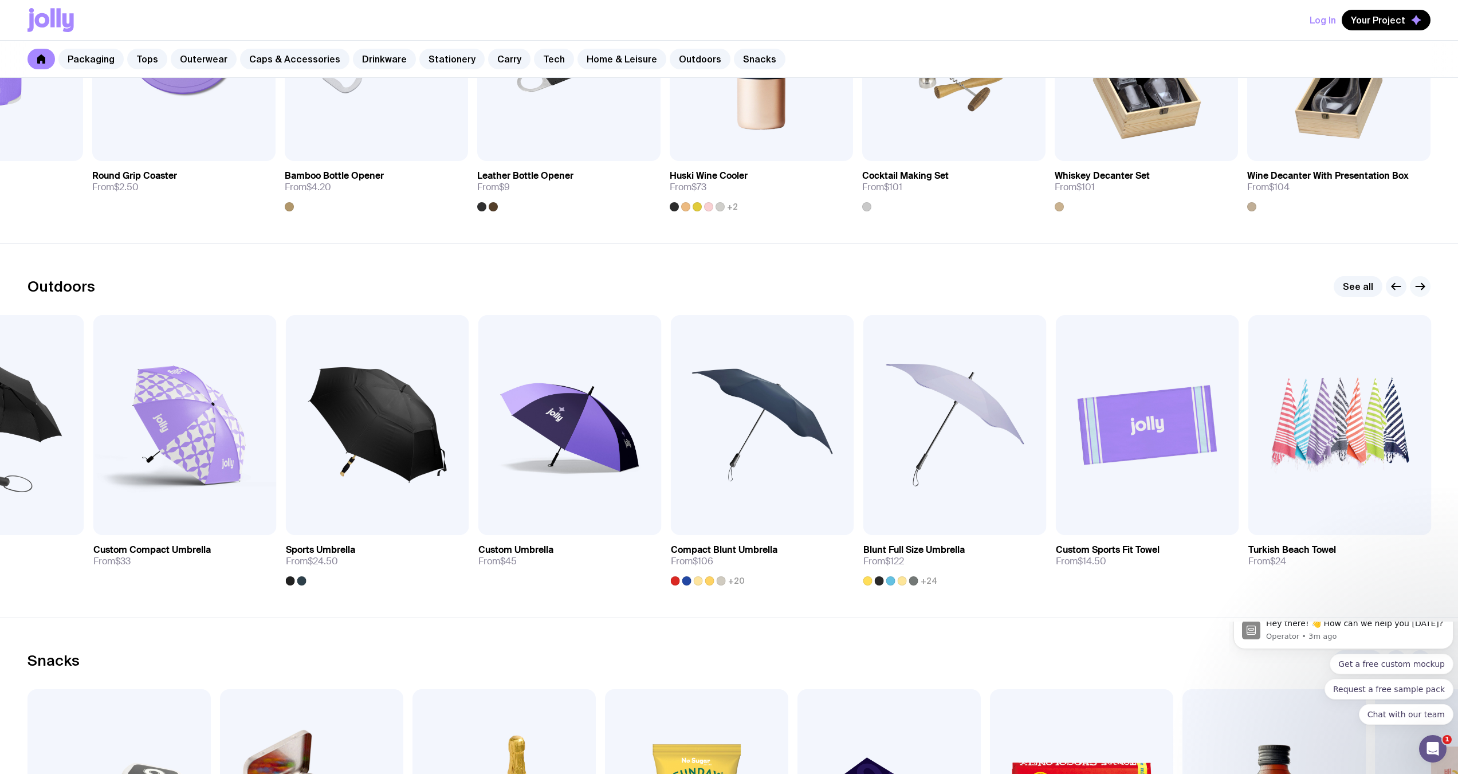
click at [1421, 286] on icon "button" at bounding box center [1420, 287] width 14 height 14
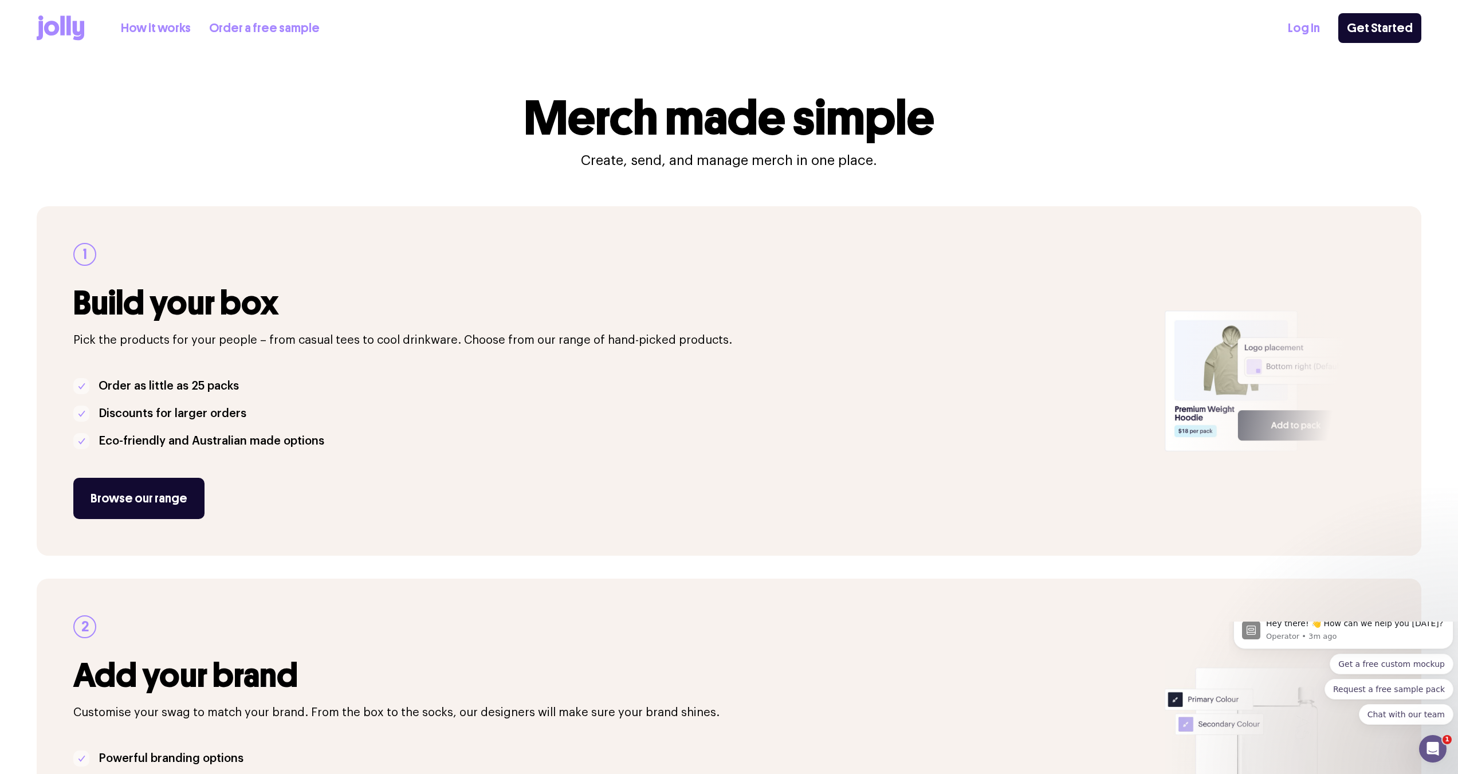
click at [60, 21] on icon at bounding box center [61, 27] width 48 height 25
